Goal: Task Accomplishment & Management: Complete application form

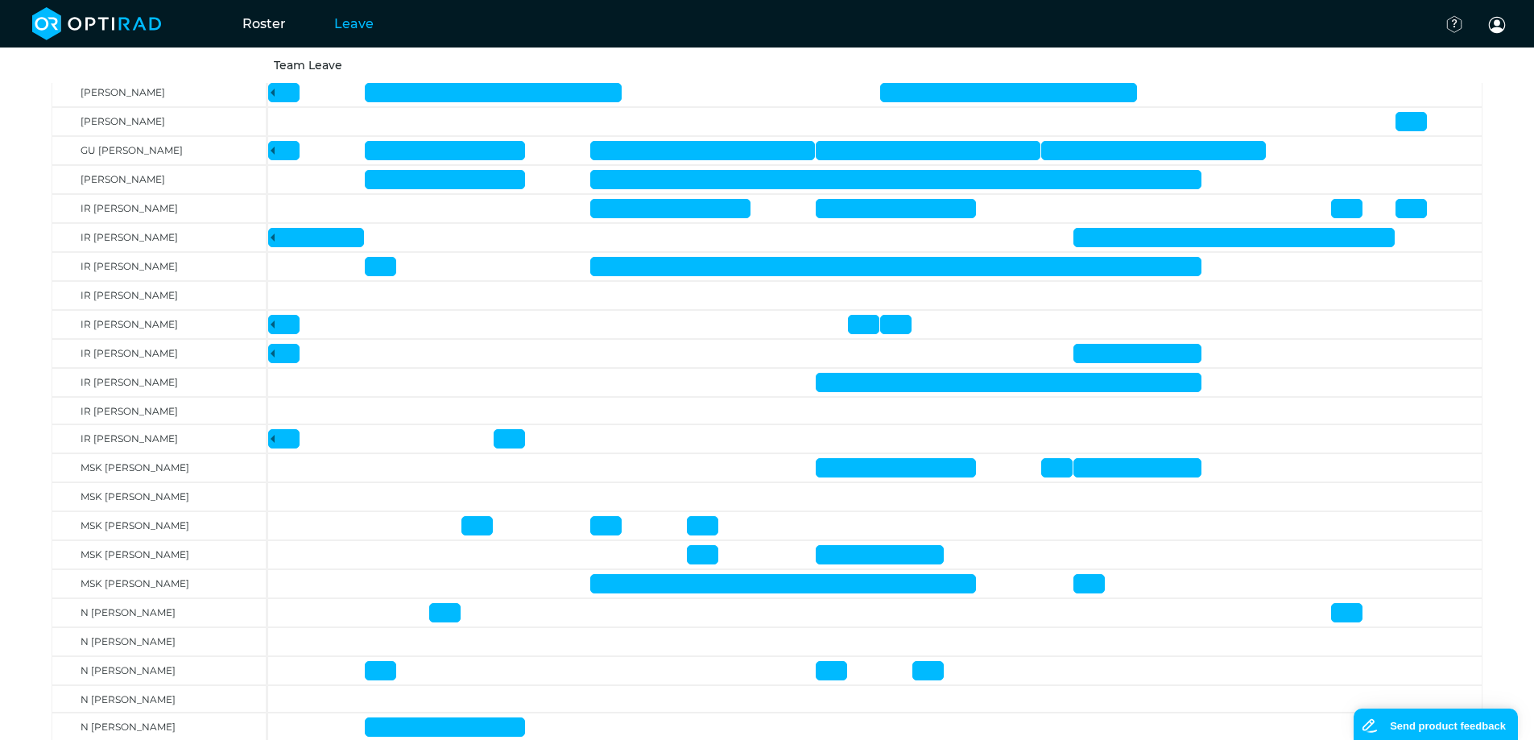
click at [350, 20] on link "Leave" at bounding box center [354, 24] width 88 height 64
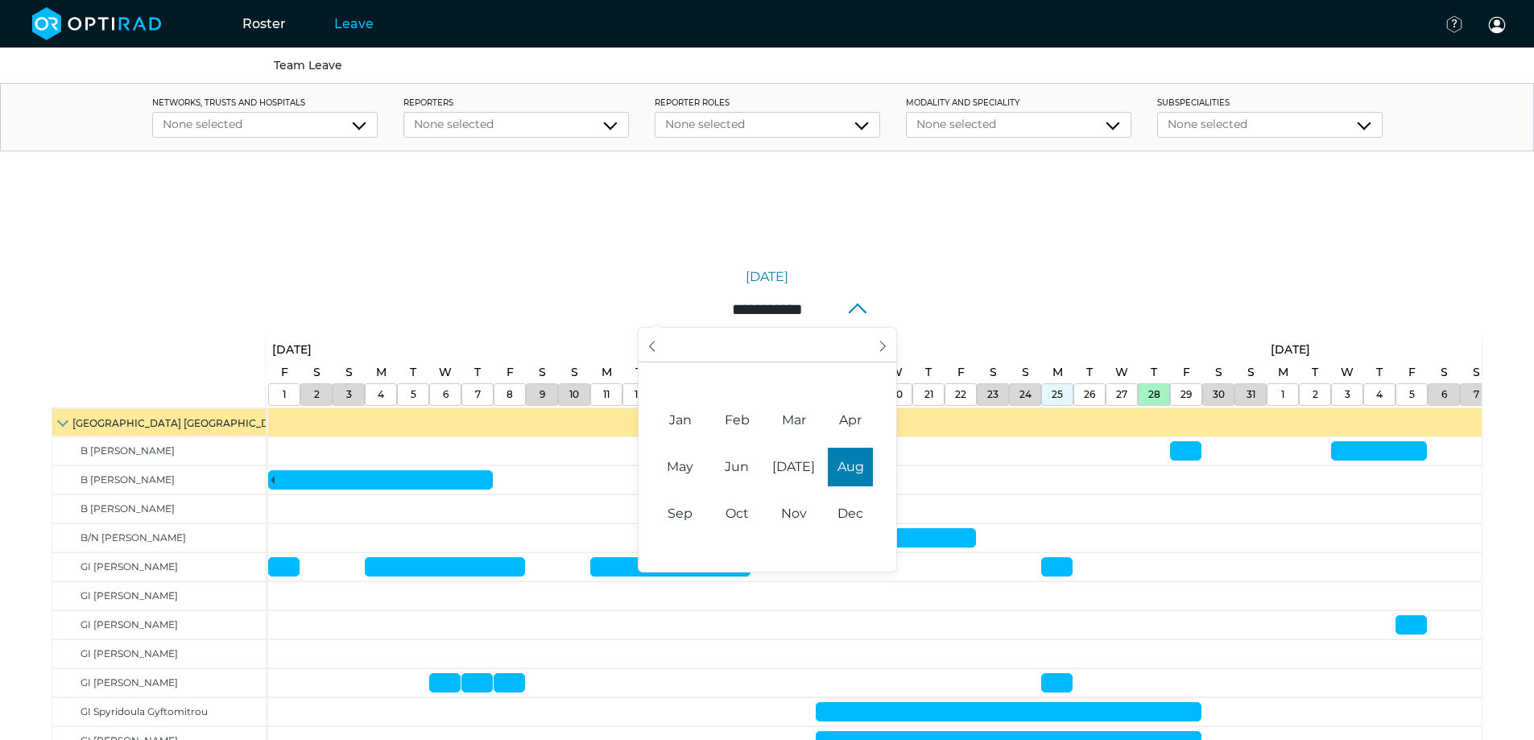
click at [743, 305] on input "**********" at bounding box center [768, 309] width 258 height 34
click at [685, 513] on span "Sep" at bounding box center [680, 514] width 45 height 39
type input "**********"
